Goal: Task Accomplishment & Management: Manage account settings

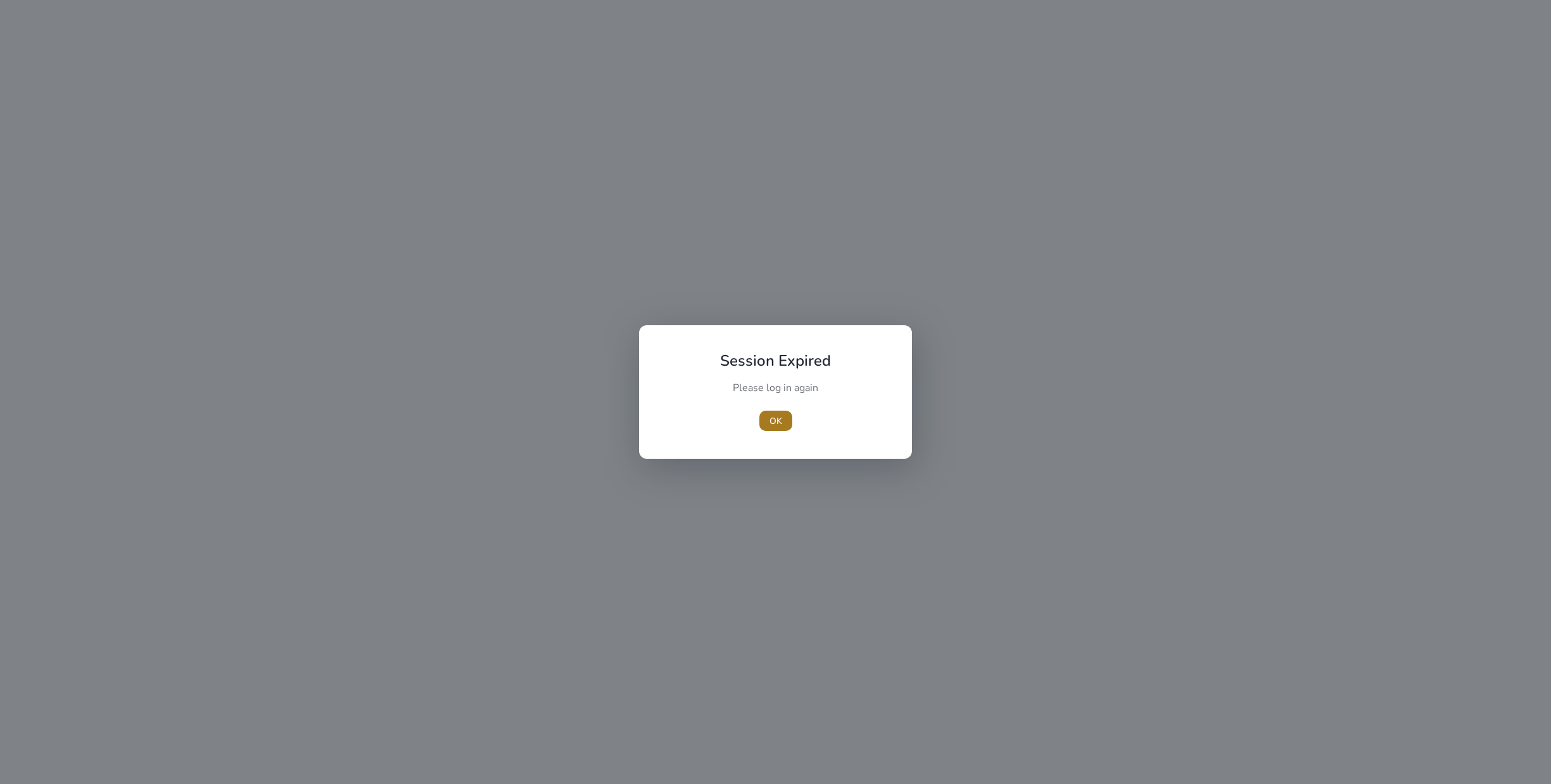
click at [765, 424] on span "button" at bounding box center [776, 421] width 33 height 31
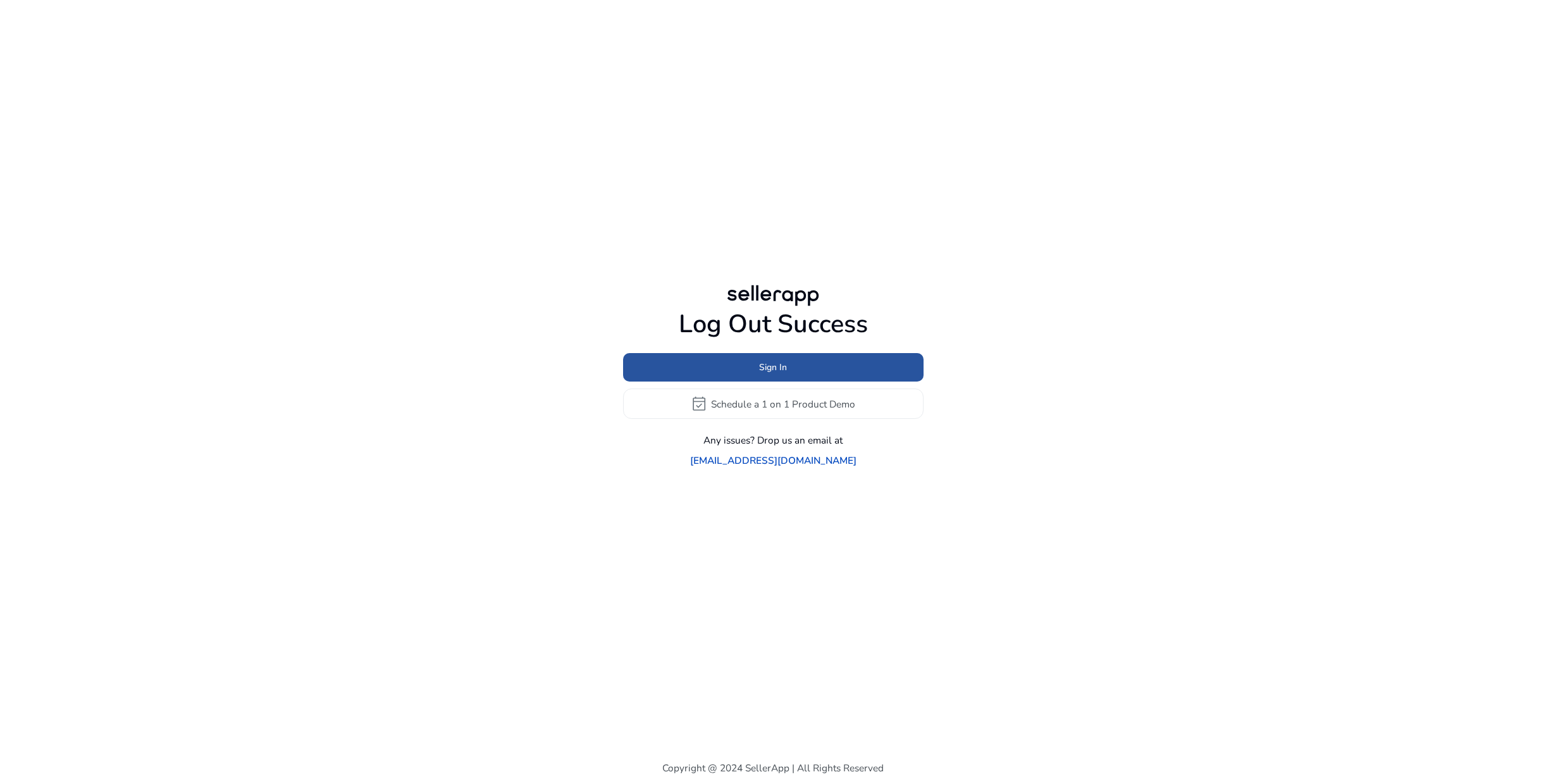
click at [759, 374] on span "Sign In" at bounding box center [773, 367] width 28 height 13
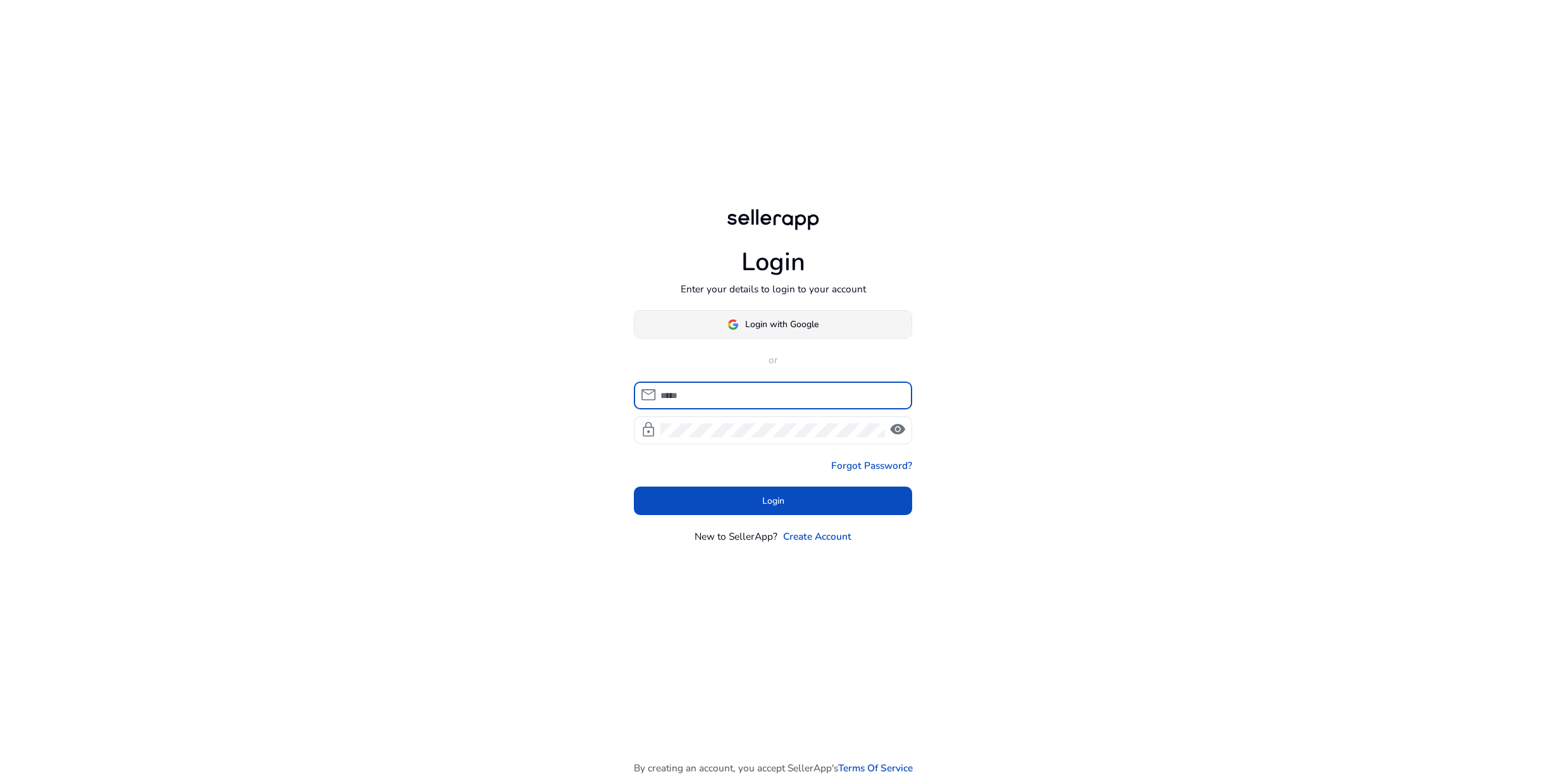
click at [789, 323] on span "Login with Google" at bounding box center [782, 324] width 73 height 13
